Goal: Information Seeking & Learning: Learn about a topic

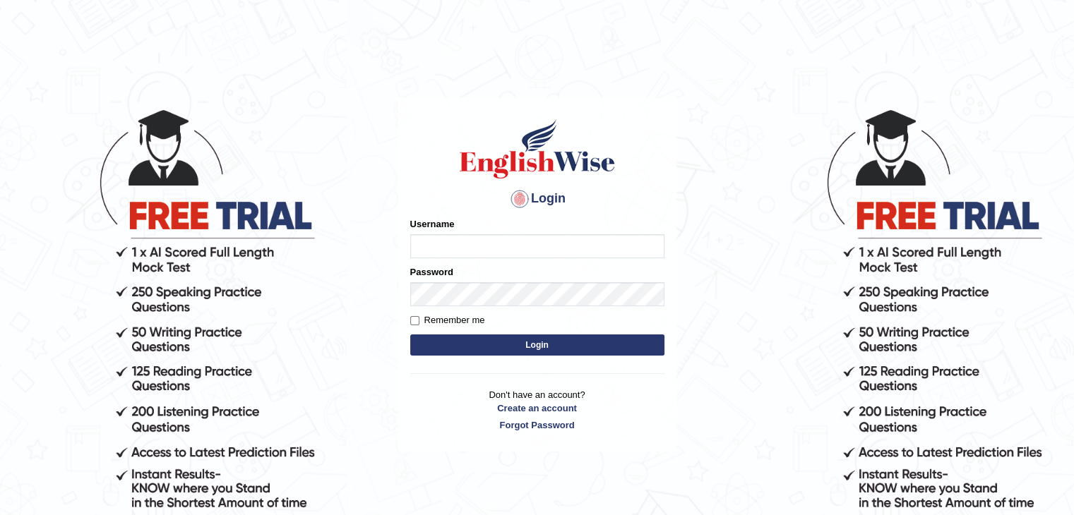
type input "mohand_parramatta"
click at [489, 342] on button "Login" at bounding box center [537, 345] width 254 height 21
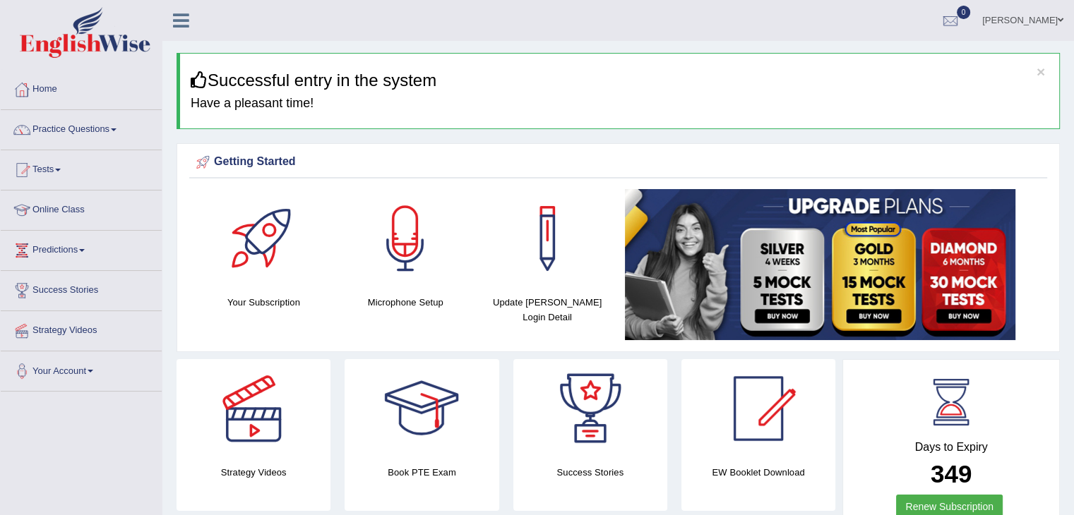
click at [93, 170] on link "Tests" at bounding box center [81, 167] width 161 height 35
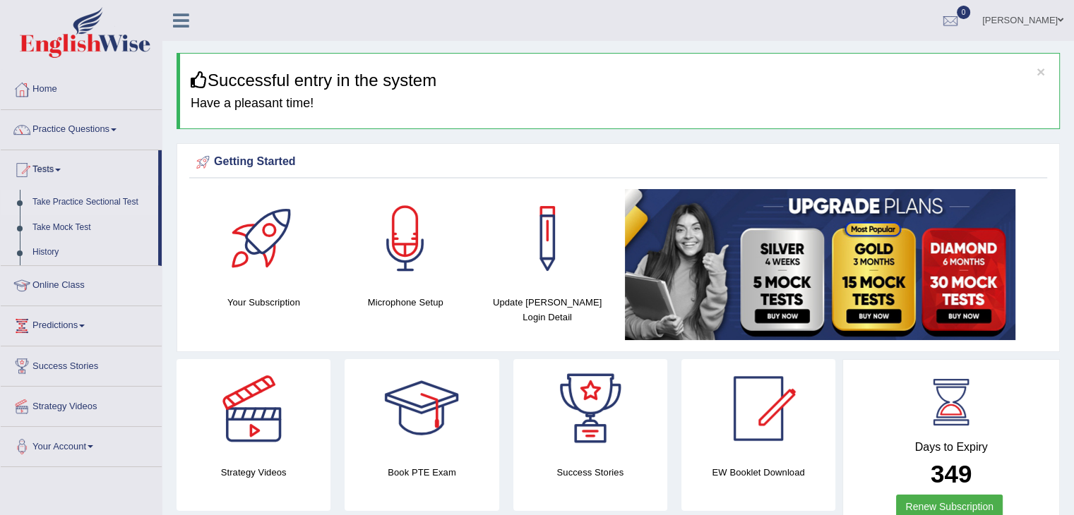
click at [64, 202] on link "Take Practice Sectional Test" at bounding box center [92, 202] width 132 height 25
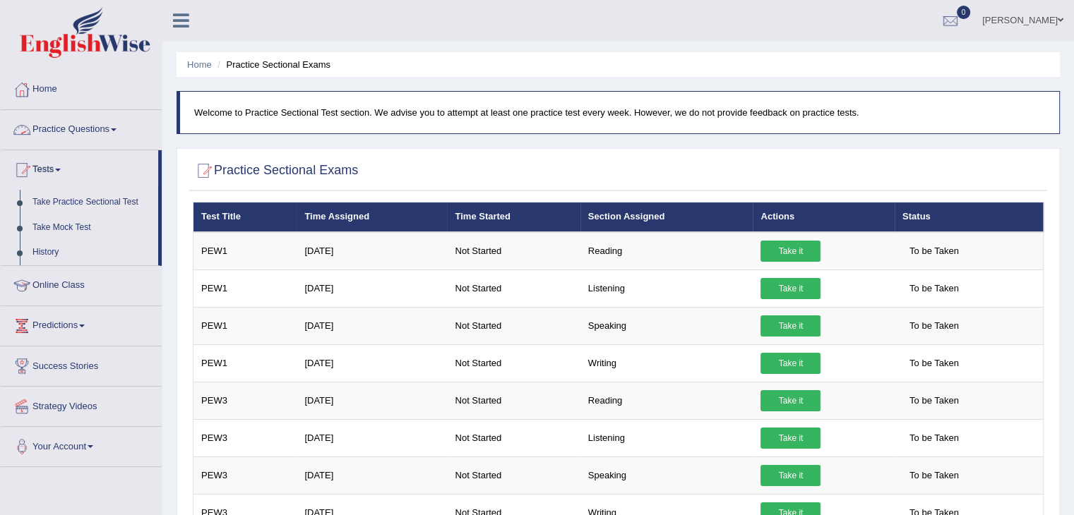
click at [119, 131] on link "Practice Questions" at bounding box center [81, 127] width 161 height 35
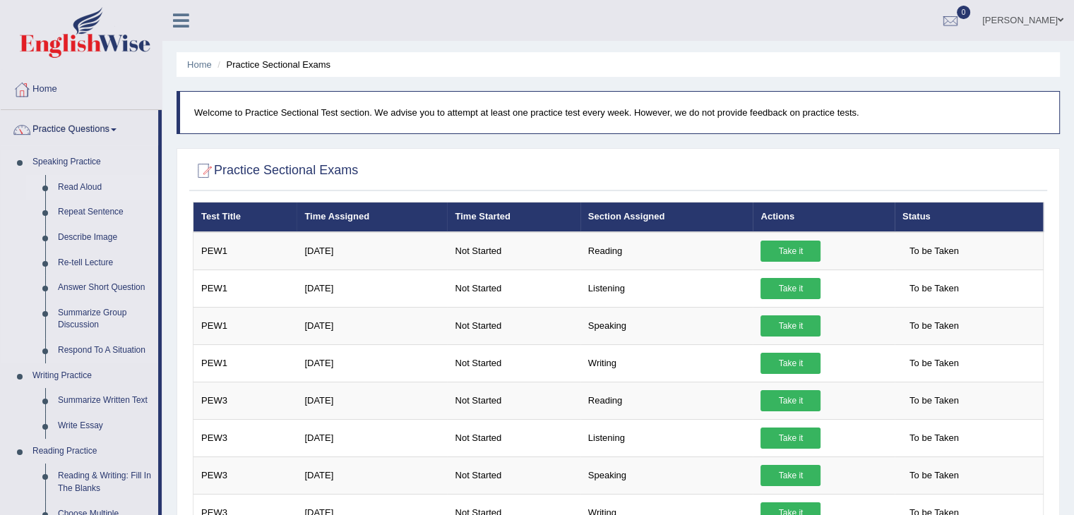
click at [95, 189] on link "Read Aloud" at bounding box center [105, 187] width 107 height 25
